Goal: Navigation & Orientation: Go to known website

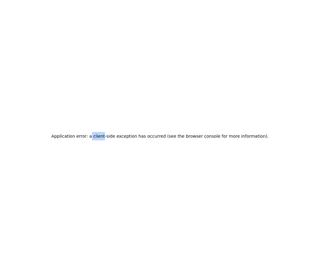
drag, startPoint x: 101, startPoint y: 137, endPoint x: 112, endPoint y: 136, distance: 11.5
click at [112, 136] on h2 "Application error: a client-side exception has occurred (see the browser consol…" at bounding box center [159, 136] width 217 height 8
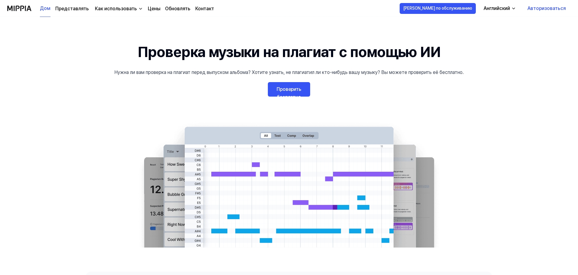
click at [300, 91] on font "Проверить бесплатно" at bounding box center [288, 93] width 25 height 14
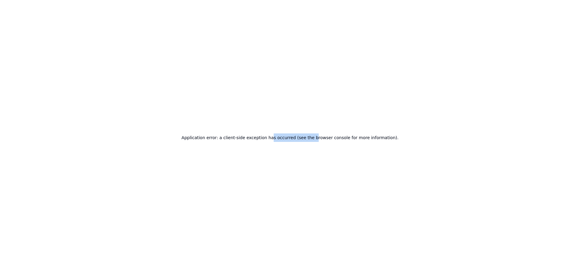
drag, startPoint x: 276, startPoint y: 136, endPoint x: 314, endPoint y: 141, distance: 37.8
click at [314, 141] on h2 "Application error: a client-side exception has occurred (see the browser consol…" at bounding box center [290, 138] width 217 height 8
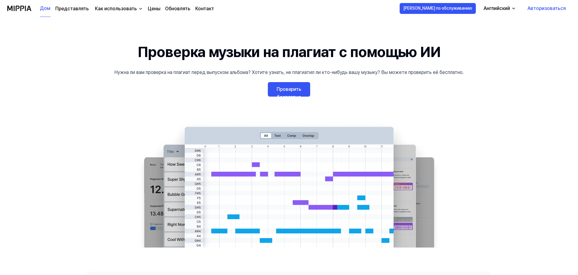
click at [532, 8] on font "Авторизоваться" at bounding box center [546, 8] width 38 height 6
